Goal: Task Accomplishment & Management: Manage account settings

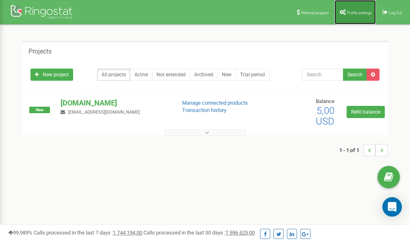
click at [354, 11] on span "Profile settings" at bounding box center [359, 13] width 25 height 4
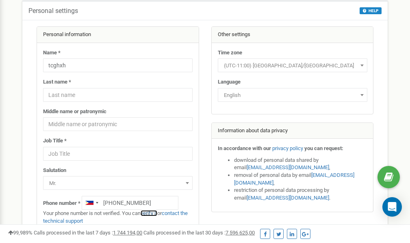
click at [153, 214] on link "verify it" at bounding box center [149, 214] width 17 height 6
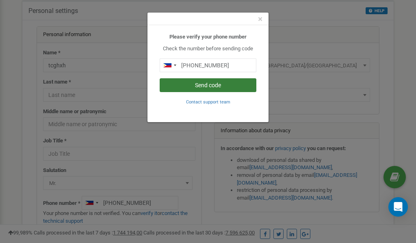
click at [197, 87] on button "Send code" at bounding box center [208, 85] width 97 height 14
